Goal: Information Seeking & Learning: Learn about a topic

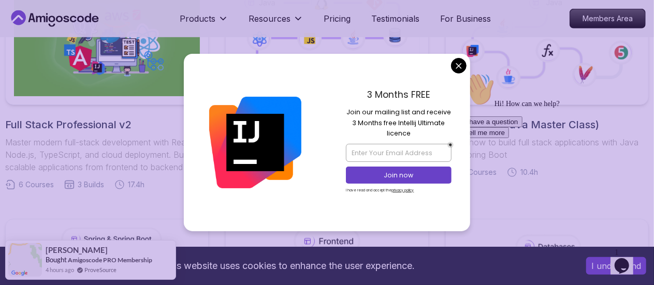
scroll to position [494, 0]
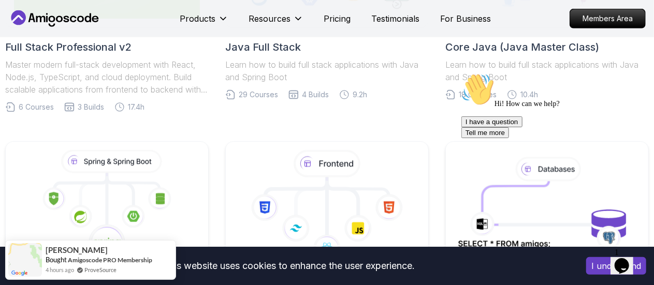
scroll to position [336, 0]
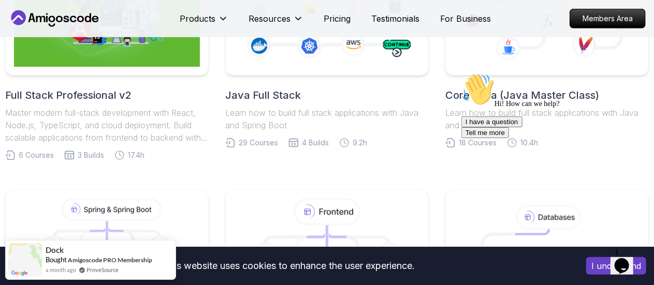
click at [507, 97] on div "Hi! How can we help? I have a question Tell me more" at bounding box center [554, 104] width 186 height 65
click at [461, 72] on icon "Chat attention grabber" at bounding box center [461, 72] width 0 height 0
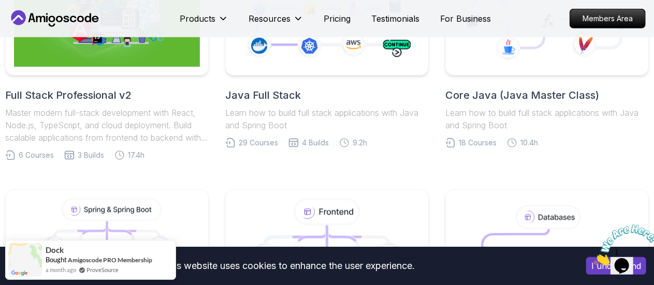
click at [522, 95] on h2 "Core Java (Java Master Class)" at bounding box center [546, 95] width 203 height 14
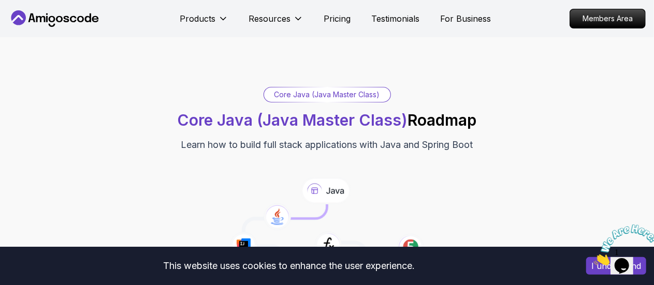
drag, startPoint x: 484, startPoint y: 98, endPoint x: 172, endPoint y: 73, distance: 313.6
click at [172, 73] on div "Core Java (Java Master Class) Core Java (Java Master Class) Roadmap Learn how t…" at bounding box center [327, 192] width 654 height 310
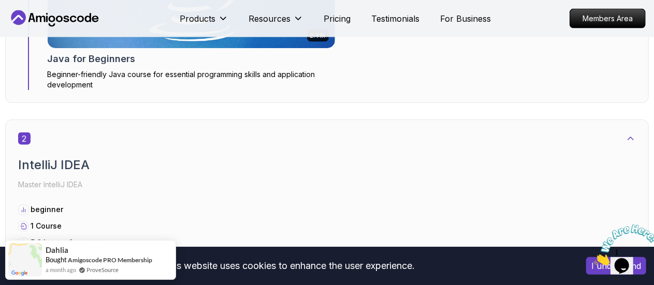
scroll to position [719, 0]
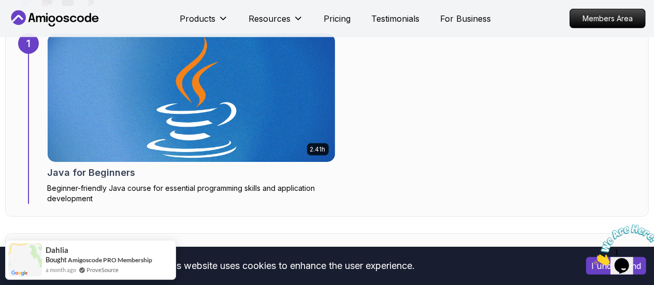
click at [190, 113] on img at bounding box center [190, 98] width 301 height 135
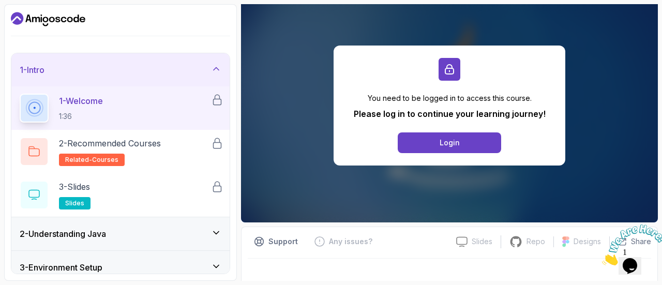
scroll to position [109, 0]
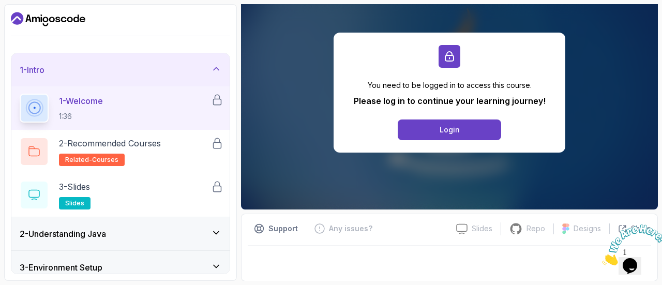
click at [193, 226] on div "2 - Understanding Java" at bounding box center [120, 233] width 218 height 33
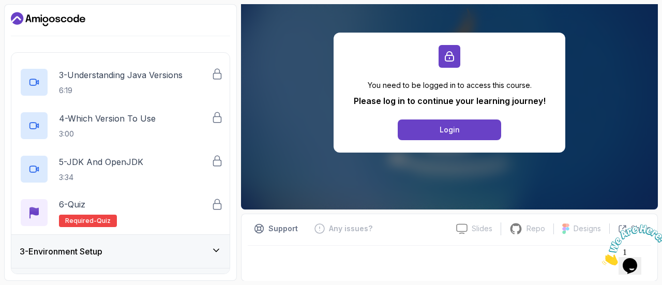
scroll to position [273, 0]
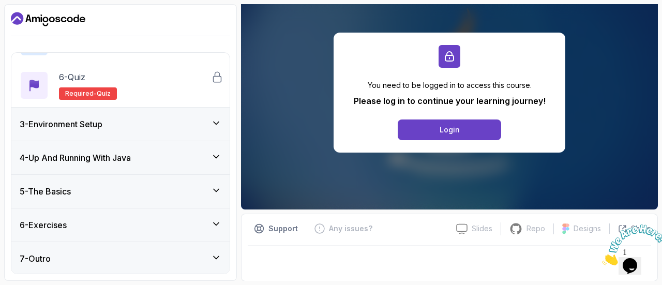
click at [189, 125] on div "3 - Environment Setup" at bounding box center [121, 124] width 202 height 12
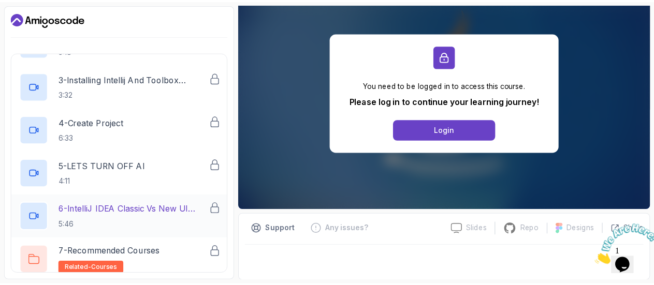
scroll to position [317, 0]
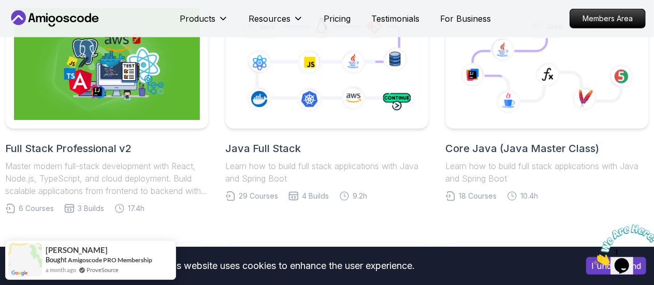
scroll to position [283, 0]
click at [351, 79] on icon at bounding box center [327, 65] width 190 height 106
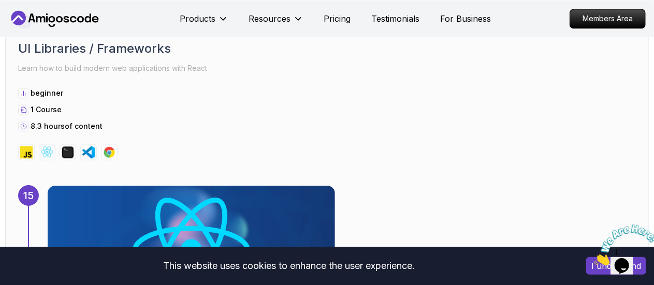
scroll to position [7192, 0]
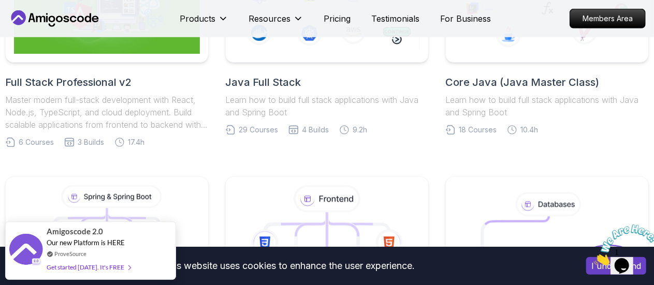
scroll to position [279, 0]
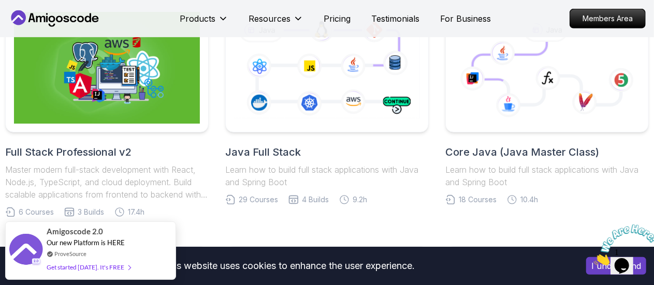
click at [107, 146] on h2 "Full Stack Professional v2" at bounding box center [106, 152] width 203 height 14
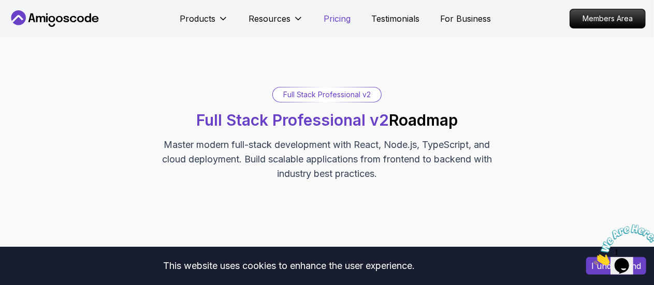
click at [329, 18] on p "Pricing" at bounding box center [337, 18] width 27 height 12
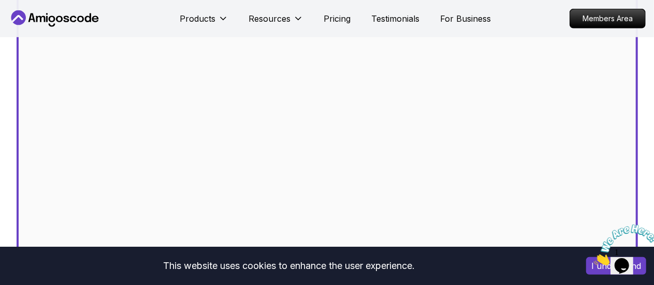
scroll to position [420, 0]
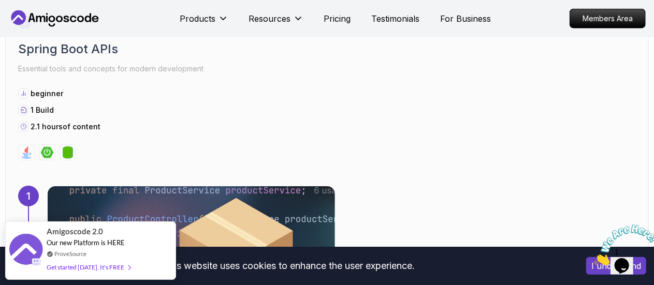
scroll to position [599, 0]
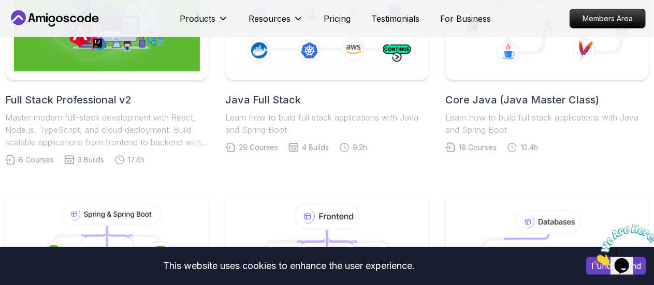
scroll to position [279, 0]
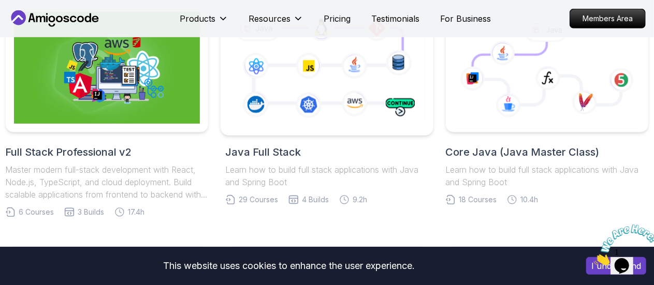
click at [344, 93] on icon at bounding box center [326, 67] width 199 height 111
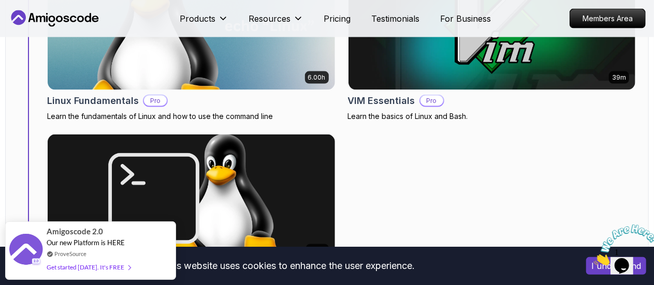
scroll to position [791, 0]
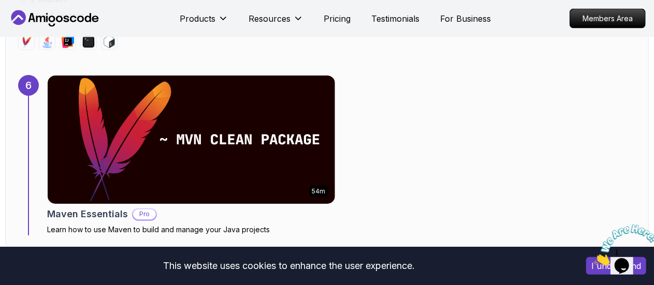
scroll to position [2747, 0]
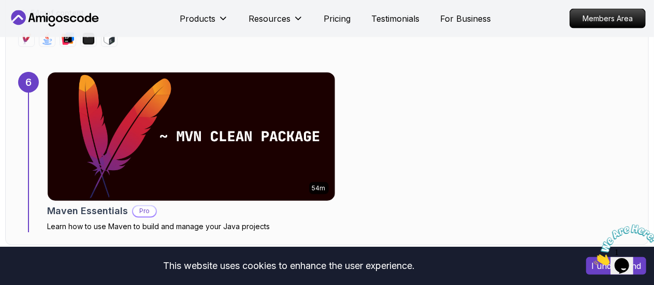
click at [593, 258] on icon "Close" at bounding box center [593, 262] width 0 height 9
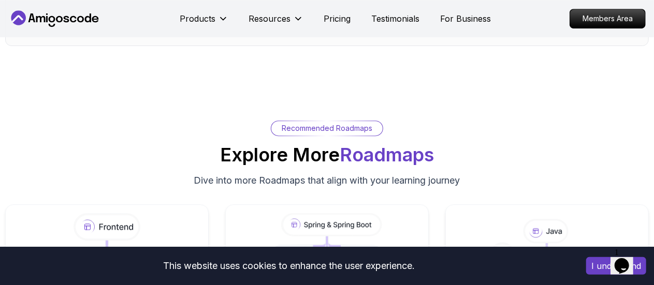
scroll to position [7473, 0]
